Goal: Task Accomplishment & Management: Complete application form

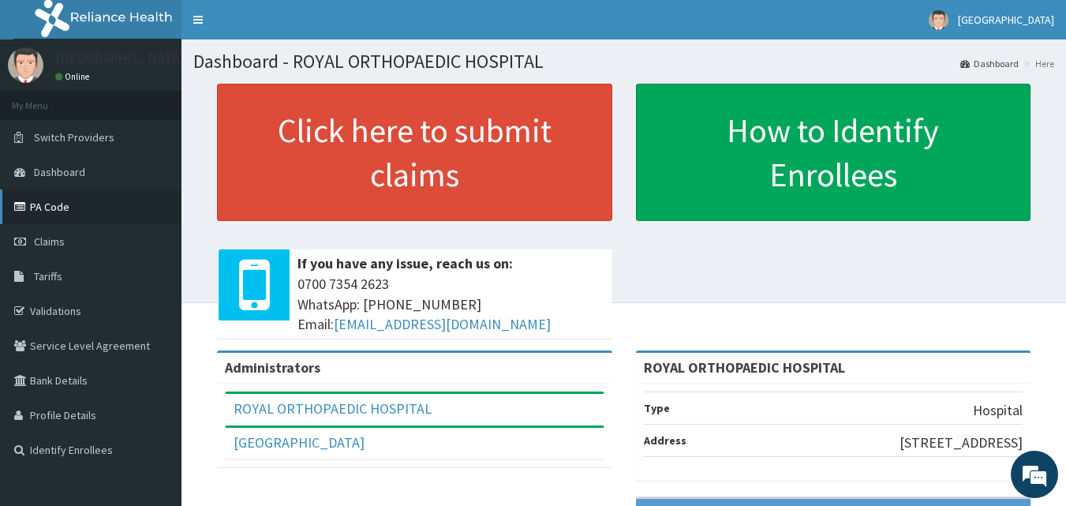
click at [45, 217] on link "PA Code" at bounding box center [91, 206] width 182 height 35
click at [54, 207] on link "PA Code" at bounding box center [91, 206] width 182 height 35
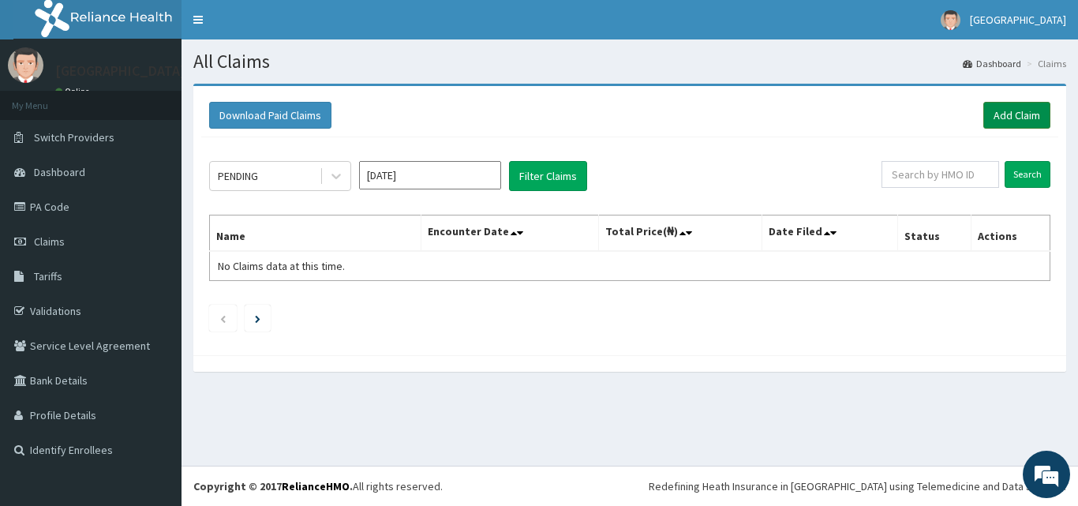
click at [1002, 113] on link "Add Claim" at bounding box center [1017, 115] width 67 height 27
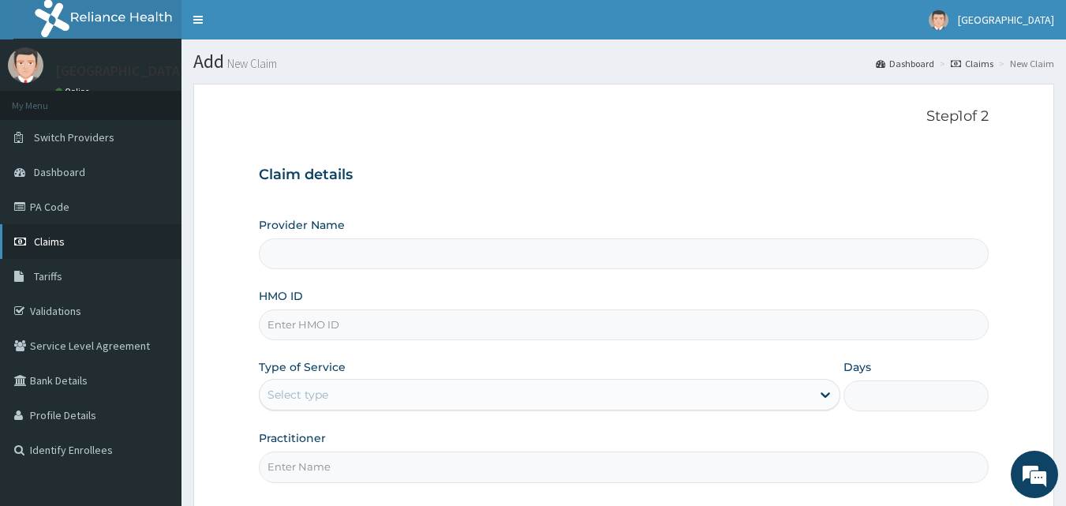
type input "ROYAL ORTHOPAEDIC HOSPITAL"
click at [428, 322] on input "HMO ID" at bounding box center [624, 324] width 731 height 31
type input "TKC/10022/A"
click at [399, 388] on div "Select type" at bounding box center [536, 394] width 552 height 25
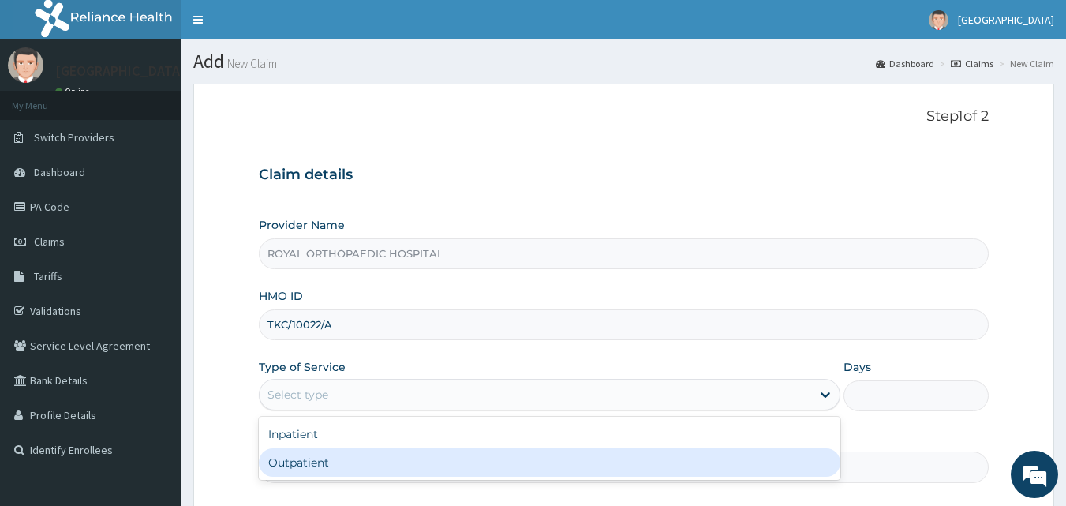
click at [357, 463] on div "Outpatient" at bounding box center [550, 462] width 582 height 28
type input "1"
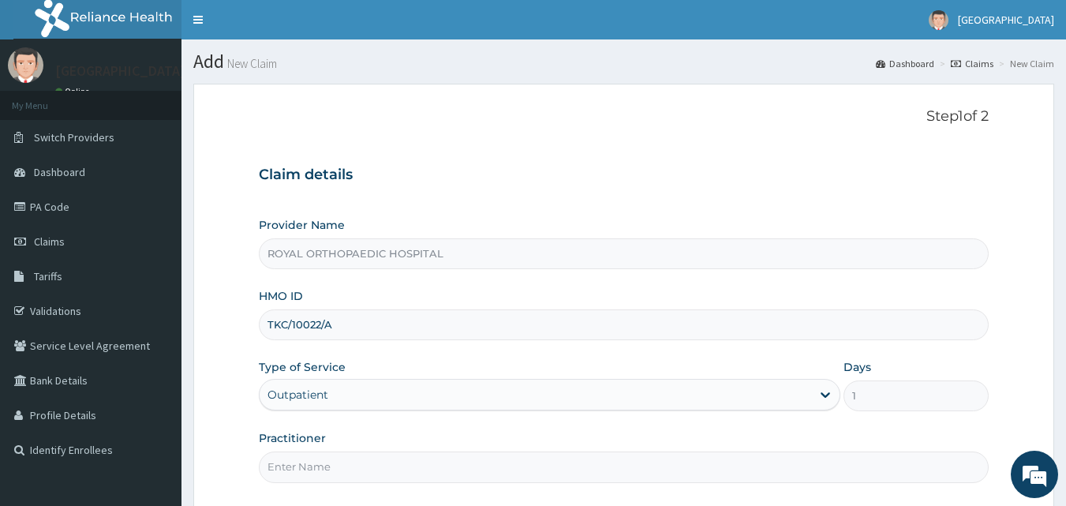
click at [430, 468] on input "Practitioner" at bounding box center [624, 467] width 731 height 31
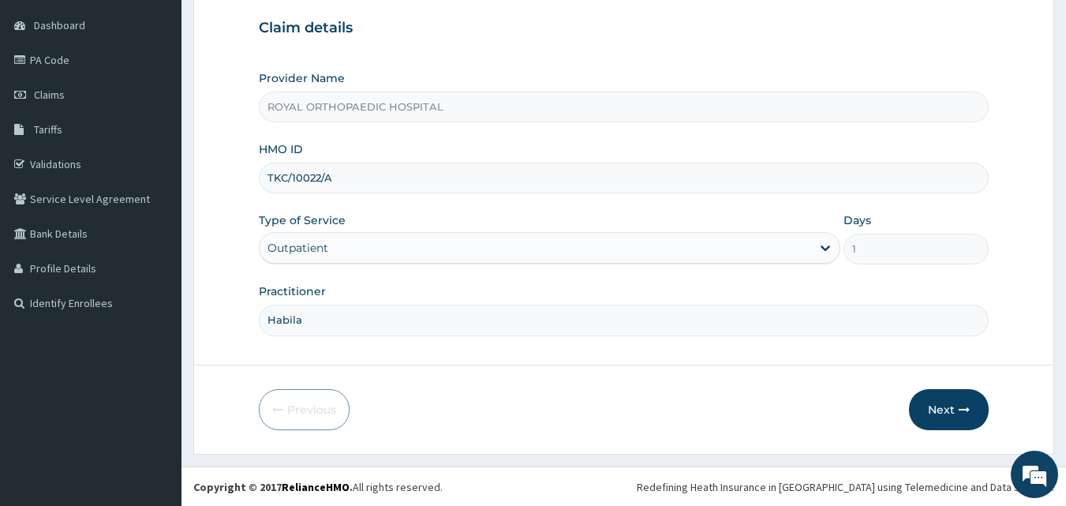
scroll to position [148, 0]
type input "Habila"
click at [950, 400] on button "Next" at bounding box center [949, 408] width 80 height 41
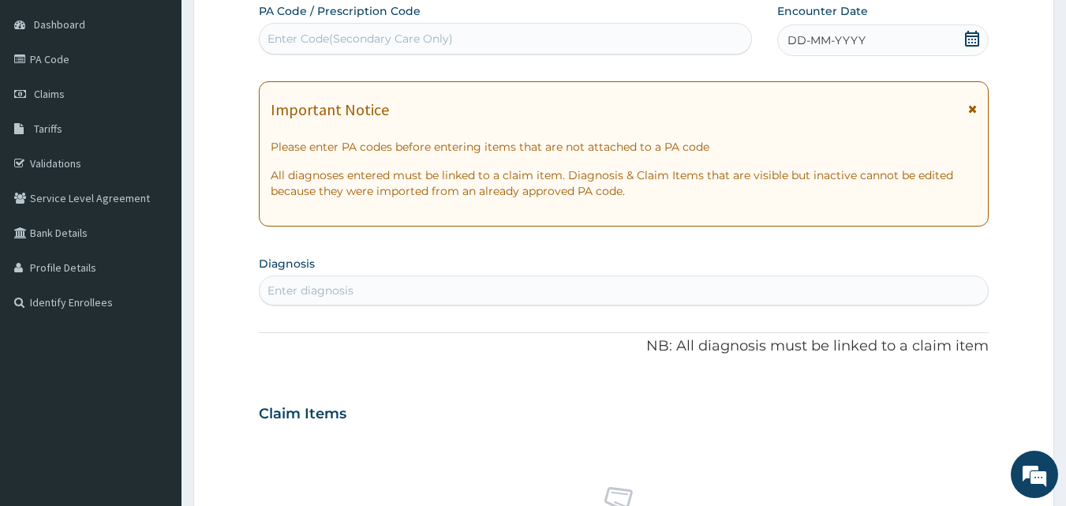
click at [513, 45] on div "Enter Code(Secondary Care Only)" at bounding box center [506, 38] width 493 height 25
paste input "PA/BE377C"
type input "PA/BE377C"
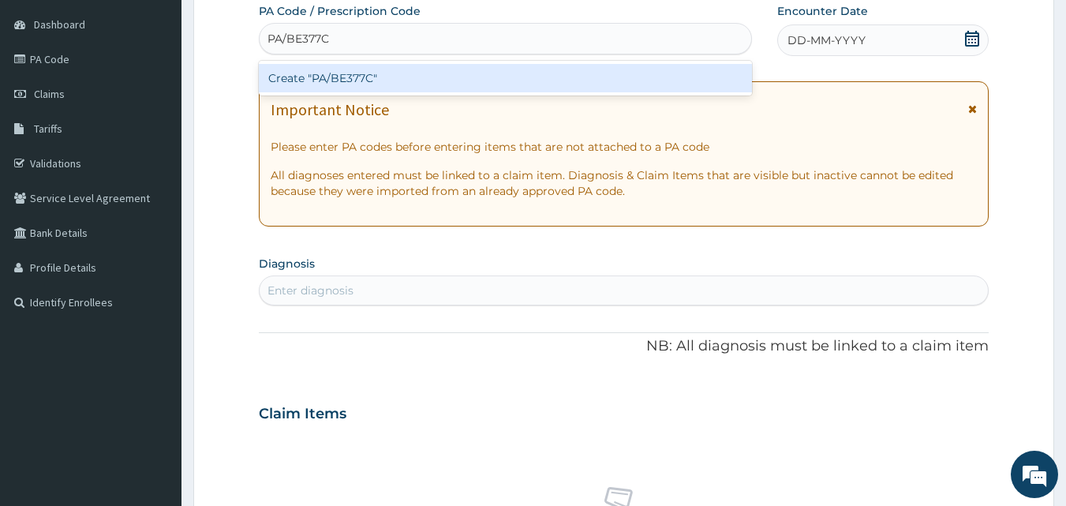
click at [498, 81] on div "Create "PA/BE377C"" at bounding box center [506, 78] width 494 height 28
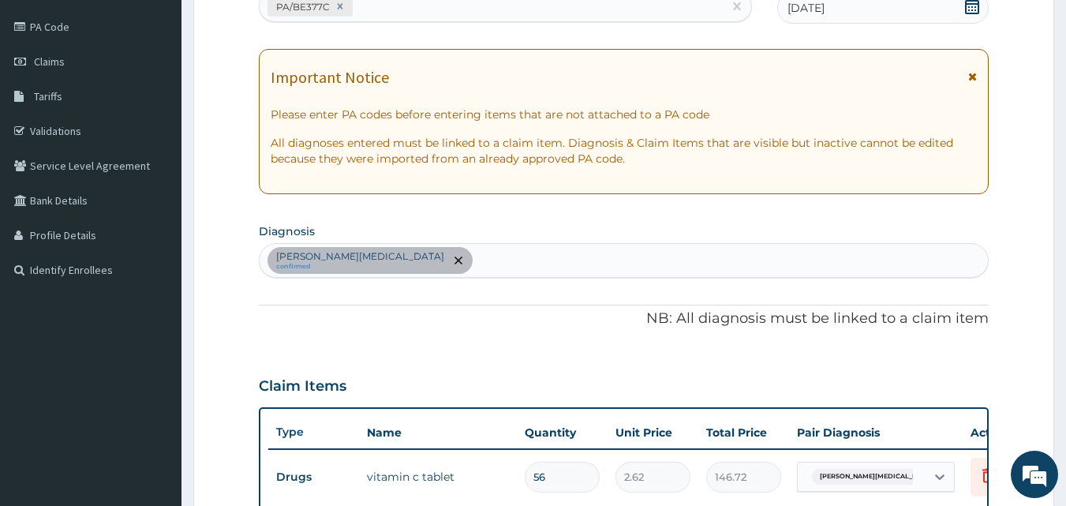
scroll to position [0, 0]
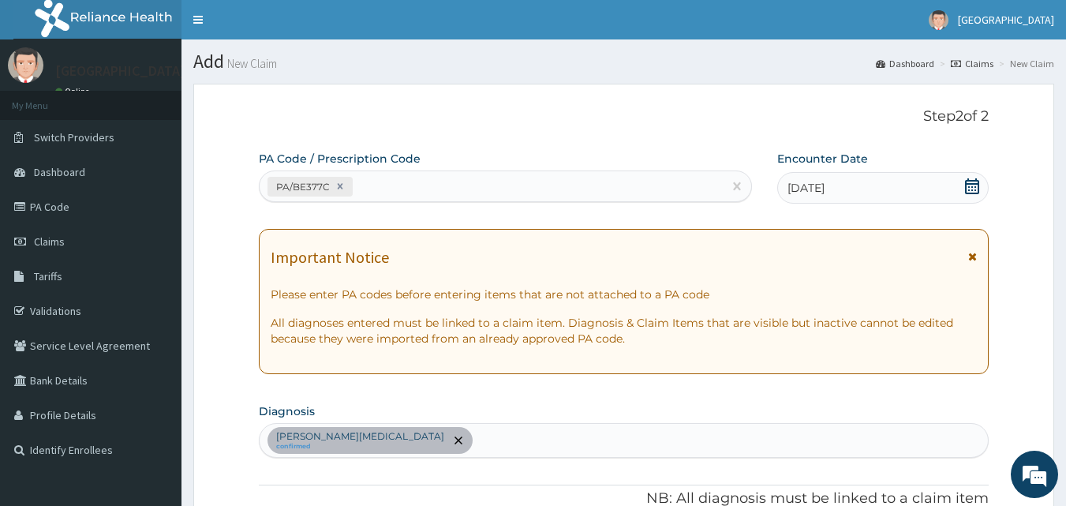
type input "0"
type input "0.00"
type input "0"
type input "0.00"
click at [607, 403] on section "Diagnosis Pilon fracture confirmed" at bounding box center [624, 428] width 731 height 58
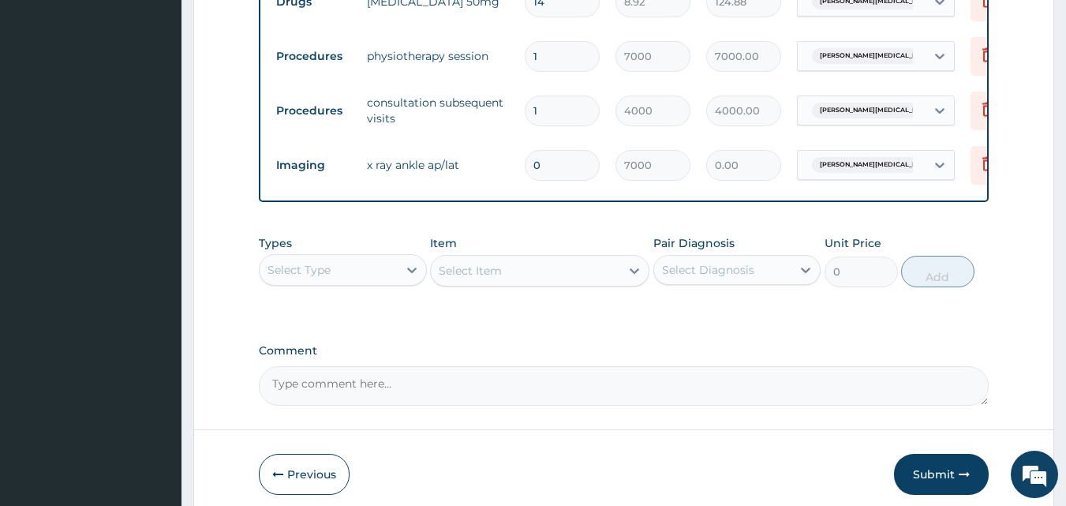
scroll to position [787, 0]
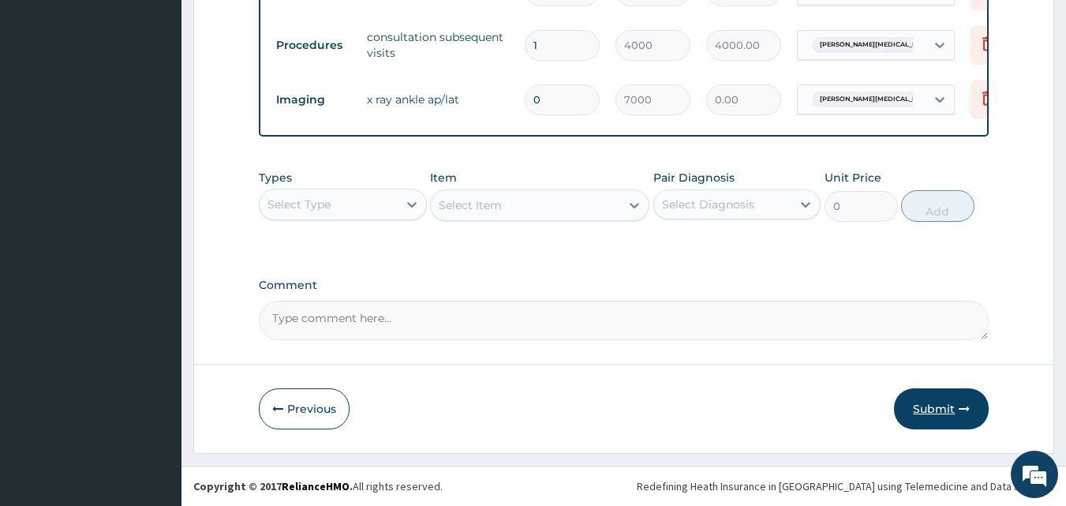
click at [928, 398] on button "Submit" at bounding box center [941, 408] width 95 height 41
click at [943, 407] on button "Submit" at bounding box center [941, 408] width 95 height 41
click at [578, 93] on input "0" at bounding box center [562, 99] width 75 height 31
type input "1"
type input "7000.00"
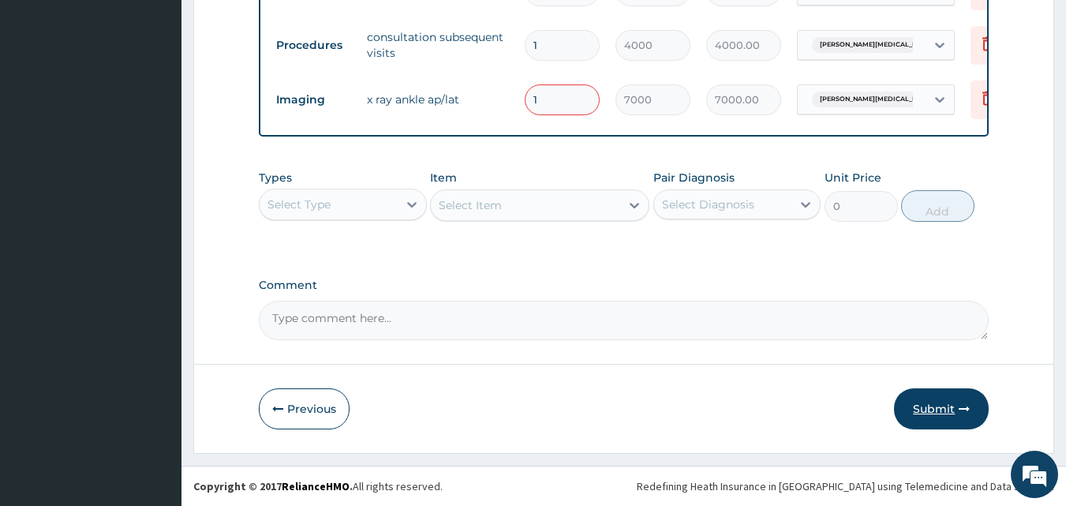
type input "1"
click at [958, 408] on button "Submit" at bounding box center [941, 408] width 95 height 41
